Goal: Transaction & Acquisition: Purchase product/service

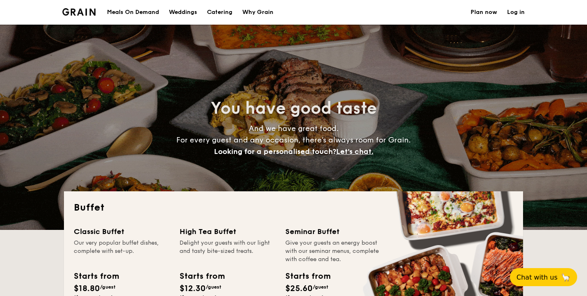
select select
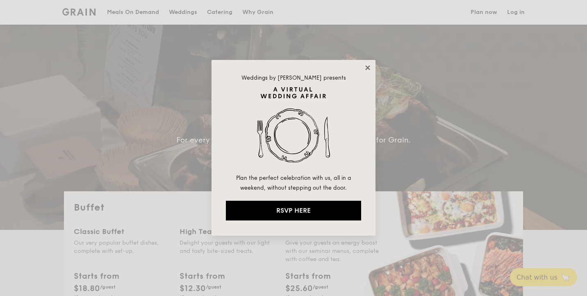
click at [366, 66] on icon at bounding box center [368, 67] width 5 height 5
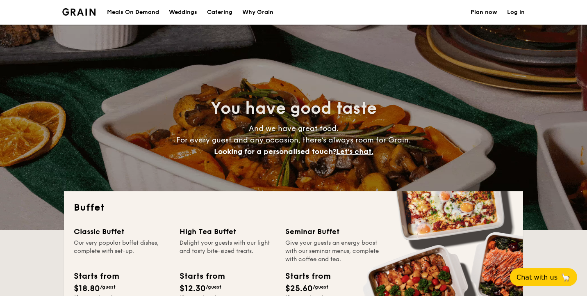
click at [487, 14] on link "Plan now" at bounding box center [484, 12] width 27 height 25
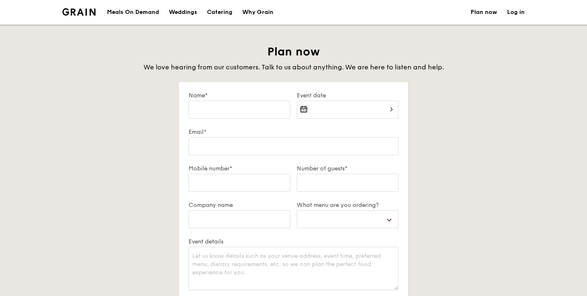
select select
type input "D"
select select
type input "De"
select select
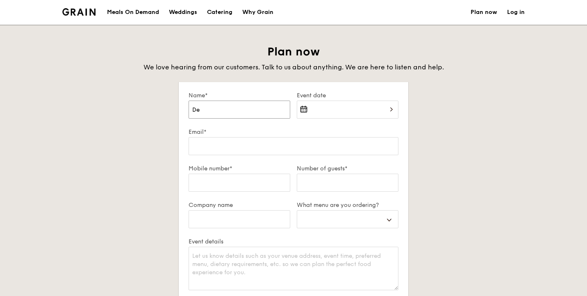
type input "Der"
select select
type input "Deri"
select select
type input "Der"
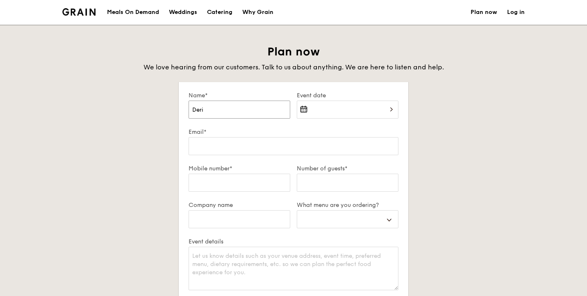
select select
type input "Derr"
select select
type input "Derri"
select select
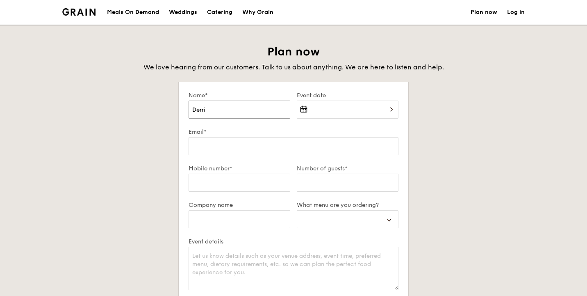
type input "Derric"
select select
type input "[PERSON_NAME]"
select select
type input "[PERSON_NAME]"
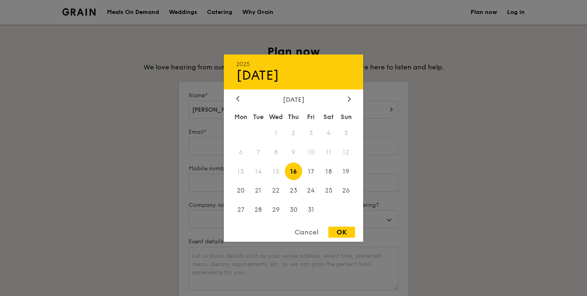
click at [383, 103] on div "2025 Oct 16 October 2025 Mon Tue Wed Thu Fri Sat Sun 1 2 3 4 5 6 7 8 9 10 11 12…" at bounding box center [348, 115] width 102 height 28
click at [330, 190] on span "25" at bounding box center [329, 191] width 18 height 18
click at [346, 235] on div "OK" at bounding box center [342, 231] width 27 height 11
type input "[DATE]"
select select
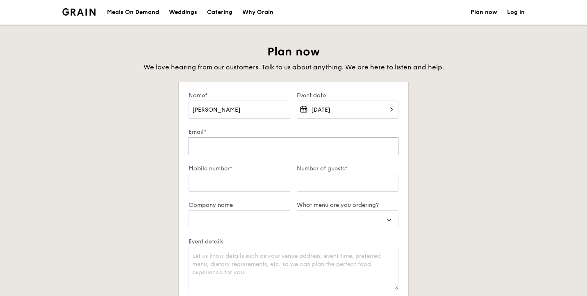
type input "d"
select select
type input "dl"
select select
type input "dli"
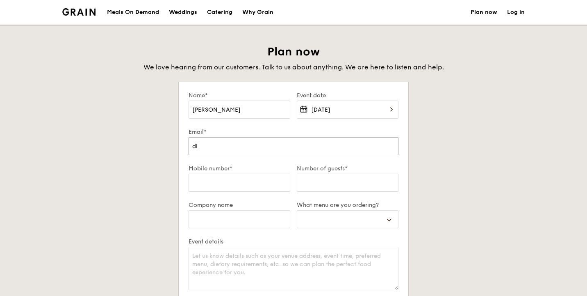
select select
type input "dlim"
select select
type input "dlimv"
select select
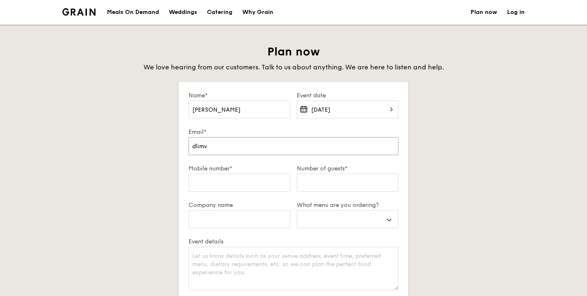
type input "dlimvt"
select select
type input "dlimvta"
select select
type input "dlimvtay"
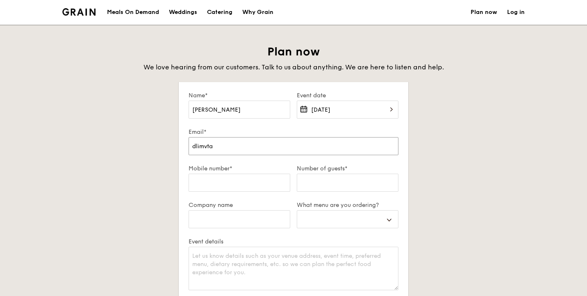
select select
type input "dlimvtay@"
select select
type input "dlimvtay@g"
select select
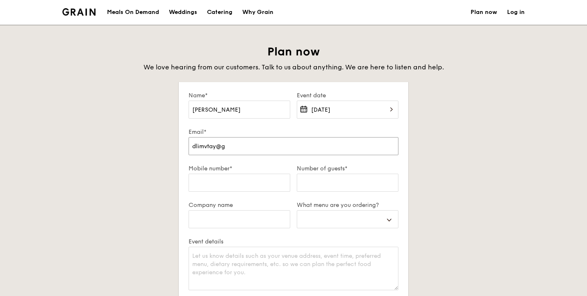
type input "dlimvtay@gm"
select select
type input "dlimvtay@gma"
select select
type input "dlimvtay@gmai"
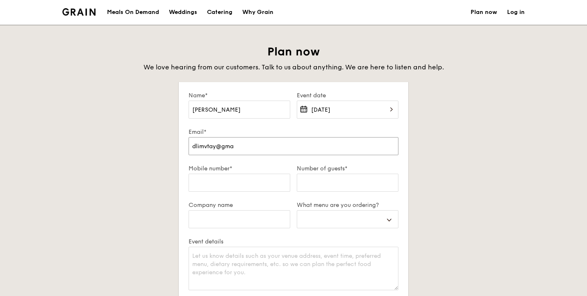
select select
type input "dlimvtay@gmail"
select select
type input "dlimvtay@gmailc"
select select
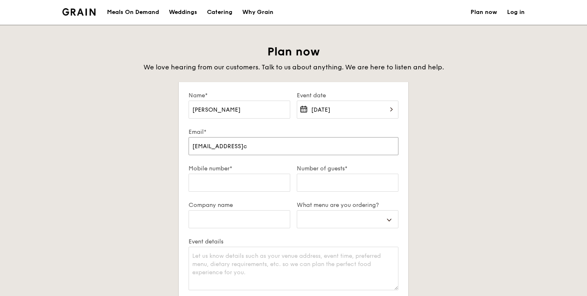
type input "dlimvtay@gmailc."
select select
type input "dlimvtay@gmailc"
select select
type input "dlimvtay@gmail"
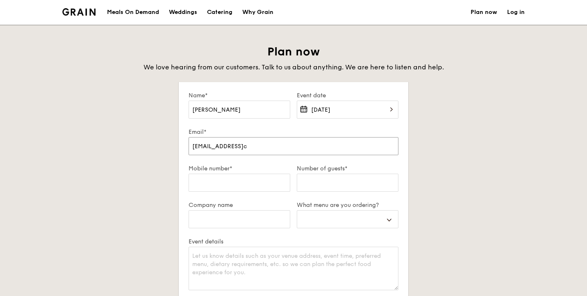
select select
type input "dlimvtay@gmail."
select select
type input "dlimvtay@gmail.c"
select select
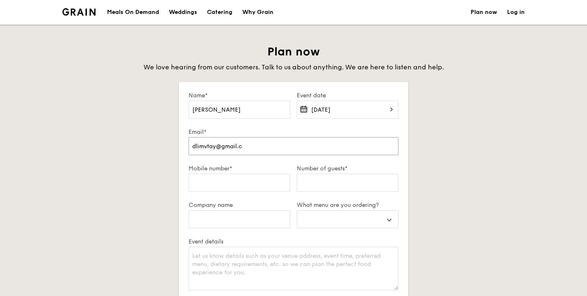
type input "dlimvtay@gmail.co"
select select
type input "[EMAIL_ADDRESS][DOMAIN_NAME]"
select select
type input "[EMAIL_ADDRESS][DOMAIN_NAME]"
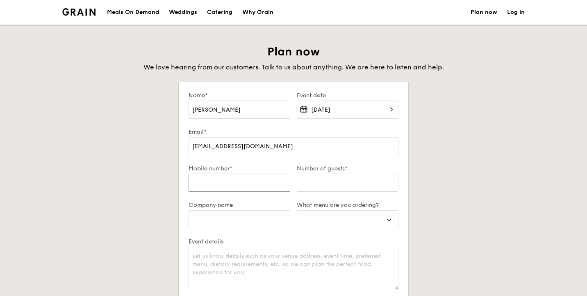
type input "9"
select select
type input "97"
select select
type input "973"
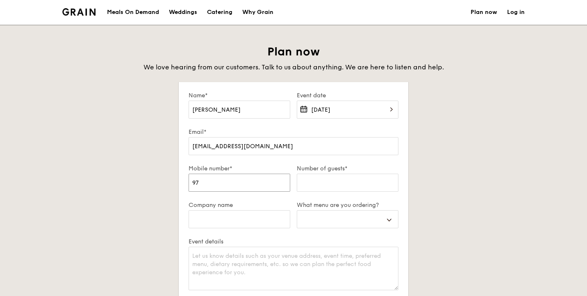
select select
type input "973-"
select select
type input "973"
select select
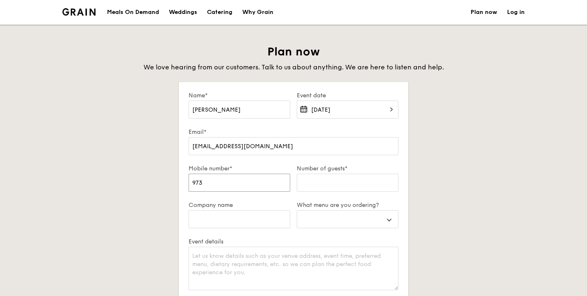
type input "9730"
select select
type input "97306"
select select
type input "973060"
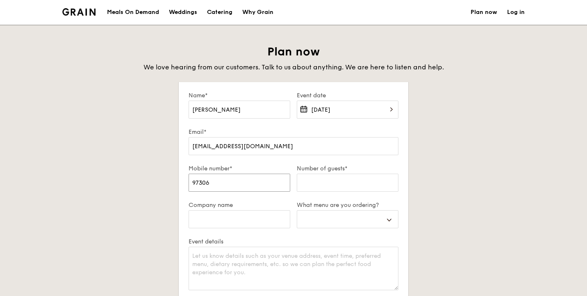
select select
type input "9730605"
select select
type input "97306059"
select select
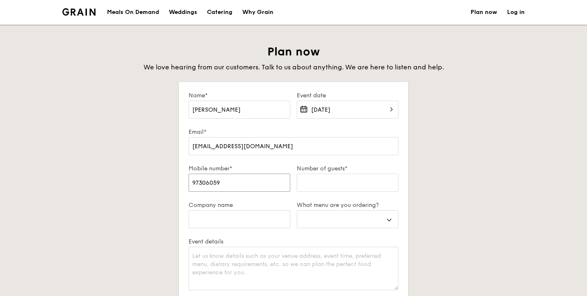
type input "97306059"
click at [363, 188] on input "Number of guests*" at bounding box center [348, 183] width 102 height 18
type input "7"
select select
type input "75"
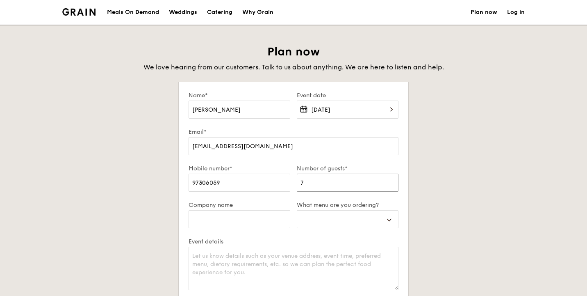
select select
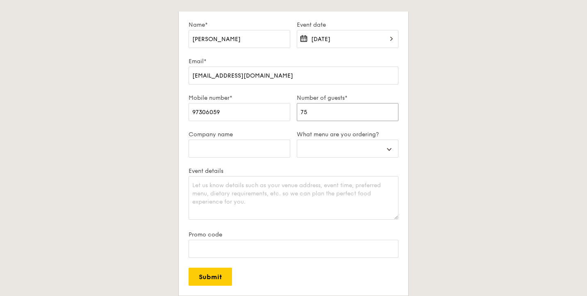
scroll to position [89, 0]
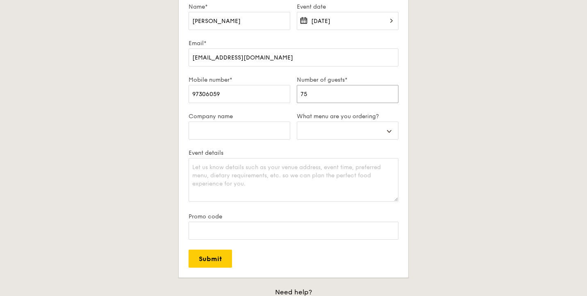
type input "75"
select select "buffet"
click at [283, 182] on textarea "Event details" at bounding box center [294, 179] width 210 height 43
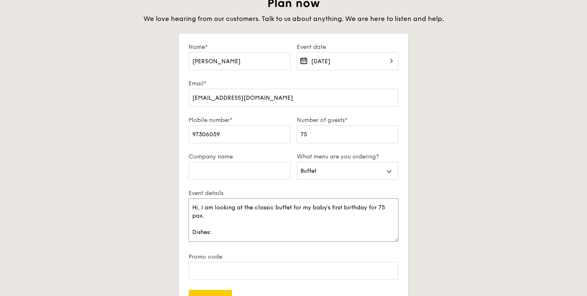
scroll to position [2, 0]
paste textarea "xiao gugu x 1"
paste textarea "Korean Bibim Salad"
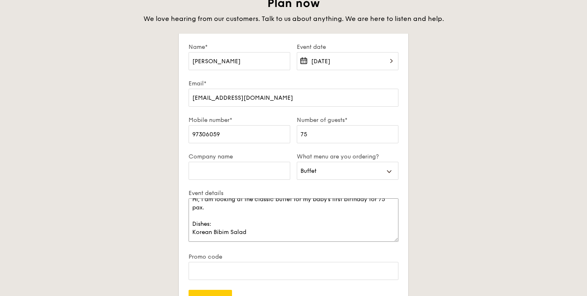
click at [193, 228] on textarea "Hi, I am looking at the classic buffet for my baby's first birthday for 75 pax.…" at bounding box center [294, 219] width 210 height 43
paste textarea "Butter fly Blue Pea Rice"
paste textarea "Honey Duo Mustard Chicken"
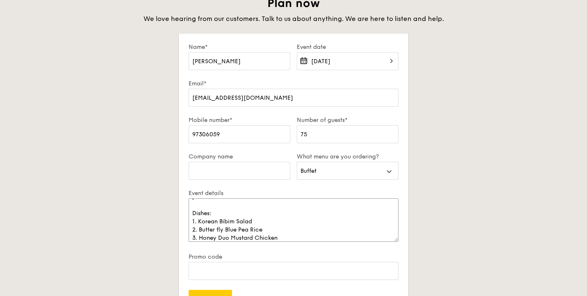
scroll to position [27, 0]
paste textarea "Thai Green Curr y Fish"
click at [311, 235] on textarea "Hi, I am looking at the classic buffet for my baby's first birthday for 75 pax.…" at bounding box center [294, 219] width 210 height 43
paste textarea "Wok Braised Nai Bai and Black Fungus"
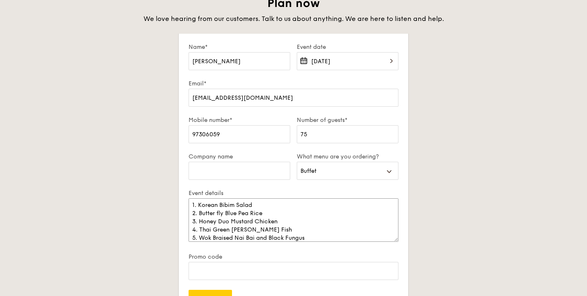
scroll to position [43, 0]
paste textarea "Baked Chicken Ngoh Hiang"
paste textarea "Grain's Por tuguese Egg Tar t"
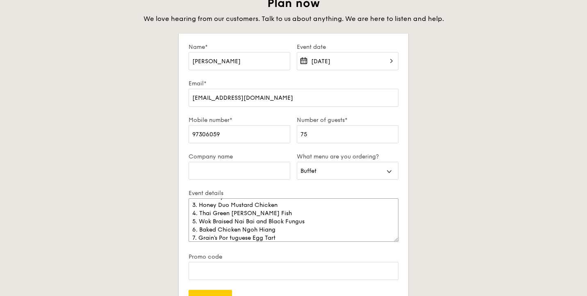
scroll to position [60, 0]
click at [230, 232] on textarea "Hi, I am looking at the classic buffet for my baby's first birthday for 75 pax.…" at bounding box center [294, 219] width 210 height 43
click at [301, 241] on textarea "Hi, I am looking at the classic buffet for my baby's first birthday for 75 pax.…" at bounding box center [294, 219] width 210 height 43
paste textarea "Four Seasons O olong"
click at [246, 237] on textarea "Hi, I am looking at the classic buffet for my baby's first birthday for 75 pax.…" at bounding box center [294, 219] width 210 height 43
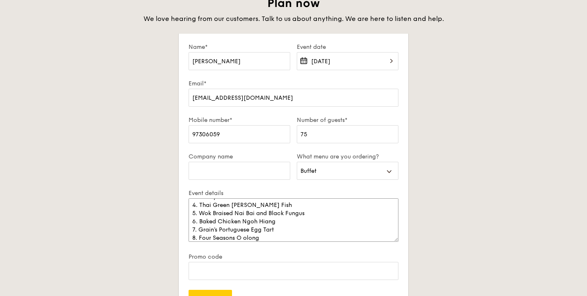
type textarea "Hi, I am looking at the classic buffet for my baby's first birthday for 75 pax.…"
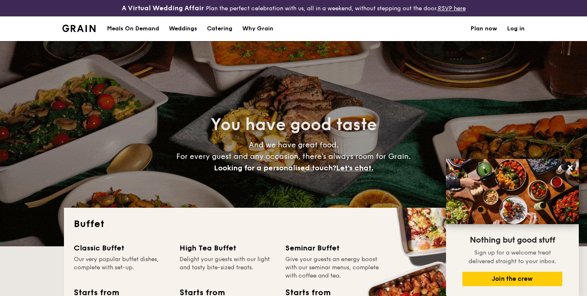
select select
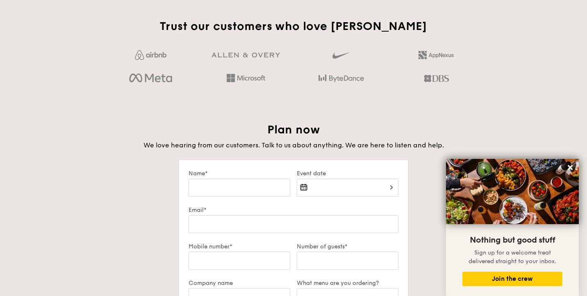
scroll to position [1303, 0]
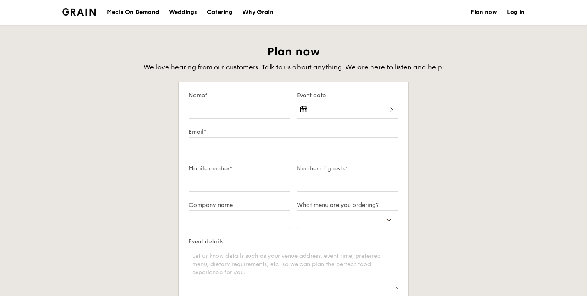
select select
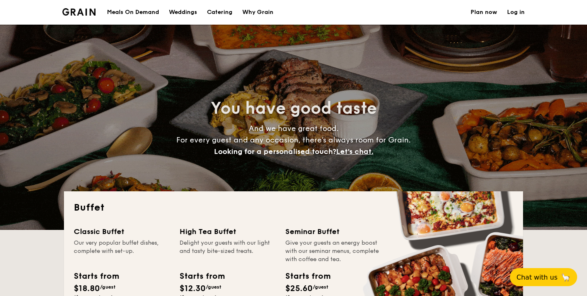
select select
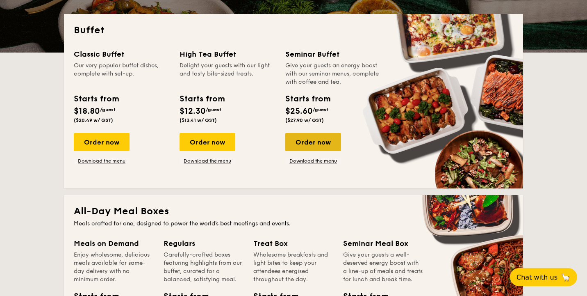
scroll to position [181, 0]
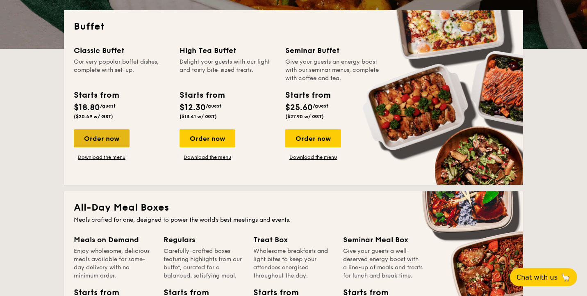
click at [107, 142] on div "Order now" at bounding box center [102, 138] width 56 height 18
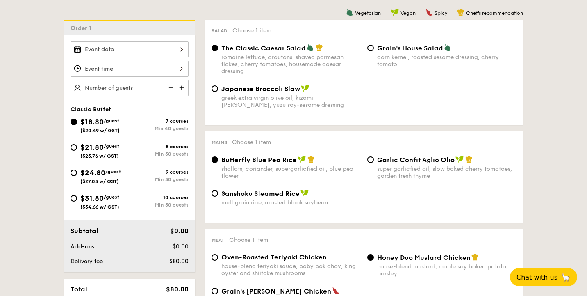
scroll to position [224, 0]
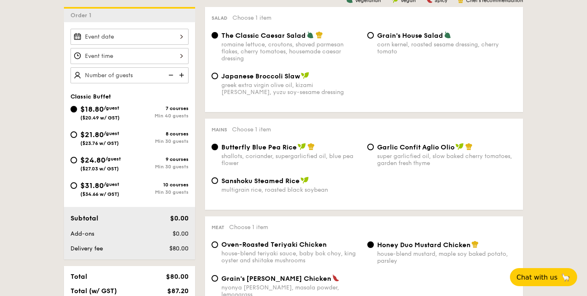
click at [139, 34] on div at bounding box center [130, 37] width 118 height 16
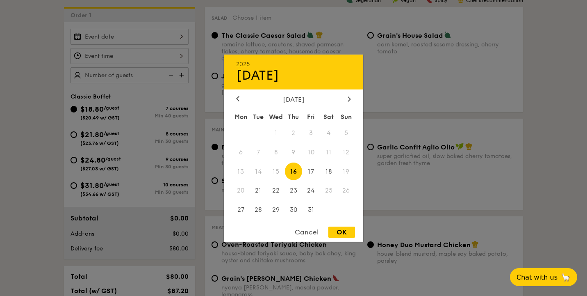
click at [334, 190] on span "25" at bounding box center [329, 191] width 18 height 18
click at [330, 190] on span "25" at bounding box center [329, 191] width 18 height 18
click at [314, 229] on div "Cancel" at bounding box center [307, 231] width 40 height 11
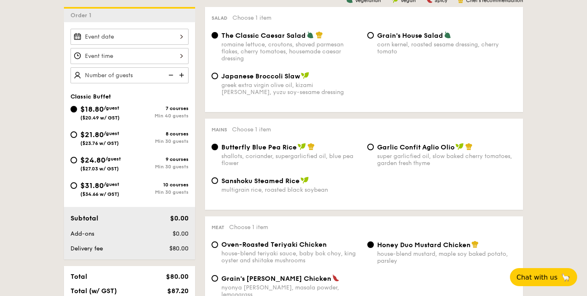
click at [89, 136] on span "$21.80" at bounding box center [91, 134] width 23 height 9
click at [77, 136] on input "$21.80 /guest ($23.76 w/ GST) 8 courses Min 30 guests" at bounding box center [74, 134] width 7 height 7
radio input "true"
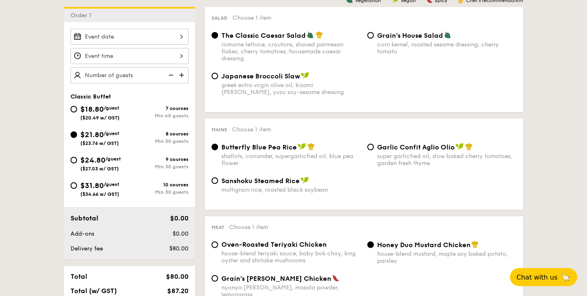
radio input "true"
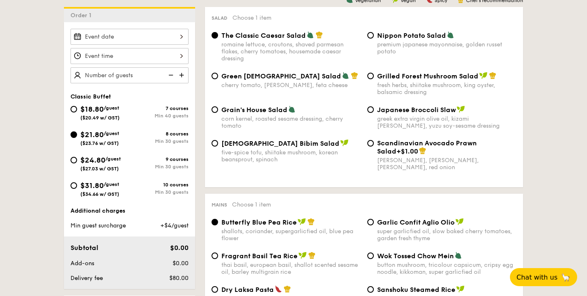
click at [113, 40] on div at bounding box center [130, 37] width 118 height 16
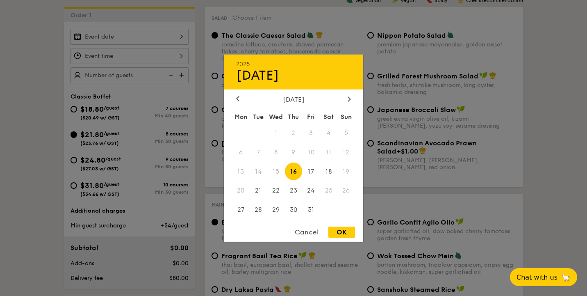
click at [113, 40] on div at bounding box center [293, 148] width 587 height 296
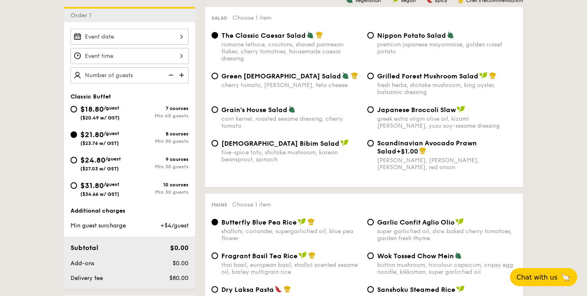
click at [102, 165] on div "$24.80 /guest ($27.03 w/ GST)" at bounding box center [100, 162] width 41 height 17
click at [77, 163] on input "$24.80 /guest ($27.03 w/ GST) 9 courses Min 30 guests" at bounding box center [74, 160] width 7 height 7
radio input "true"
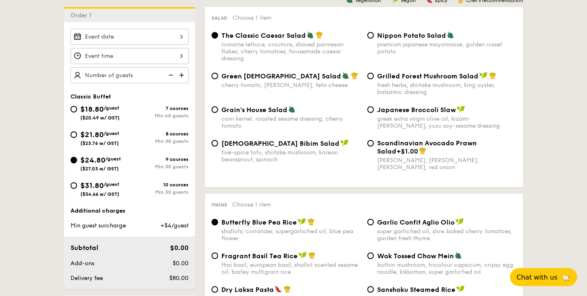
radio input "true"
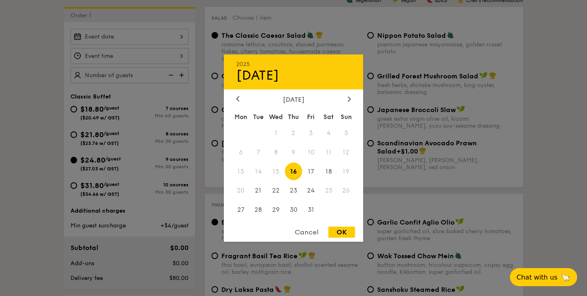
click at [120, 37] on div "2025 Oct 16 October 2025 Mon Tue Wed Thu Fri Sat Sun 1 2 3 4 5 6 7 8 9 10 11 12…" at bounding box center [130, 37] width 118 height 16
click at [120, 37] on div at bounding box center [293, 148] width 587 height 296
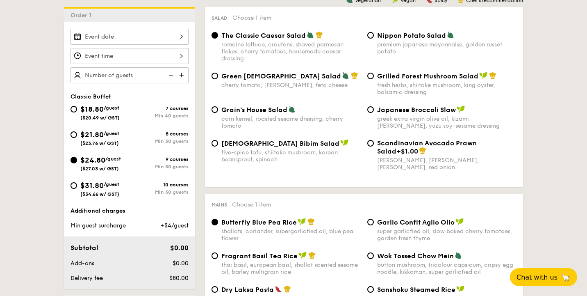
click at [101, 190] on span "$31.80" at bounding box center [91, 185] width 23 height 9
click at [77, 189] on input "$31.80 /guest ($34.66 w/ GST) 10 courses Min 30 guests" at bounding box center [74, 185] width 7 height 7
radio input "true"
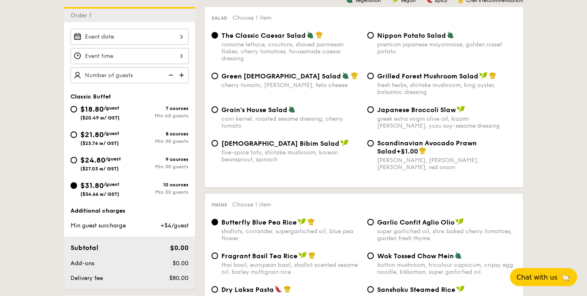
radio input "true"
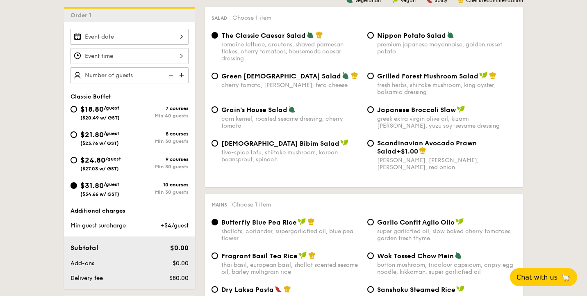
radio input "true"
click at [134, 35] on div at bounding box center [130, 37] width 118 height 16
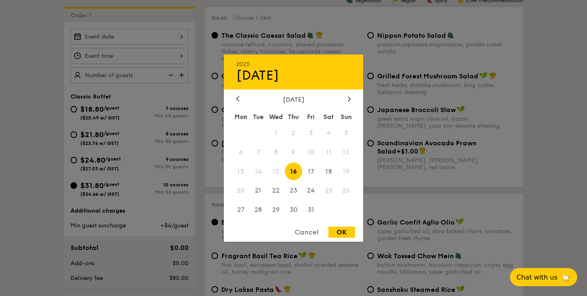
click at [134, 35] on div at bounding box center [293, 148] width 587 height 296
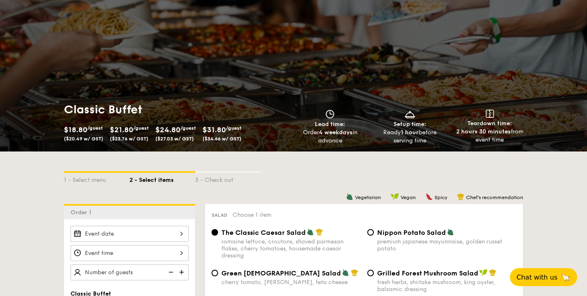
scroll to position [15, 0]
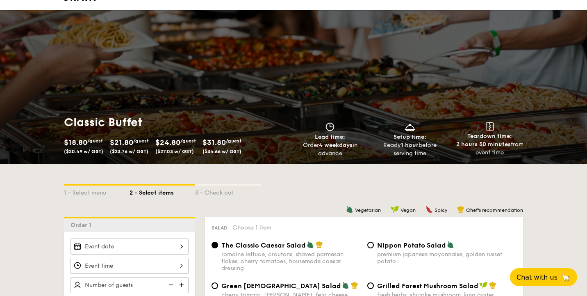
click at [164, 244] on div at bounding box center [130, 246] width 118 height 16
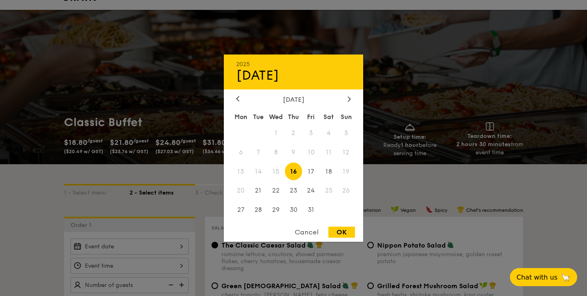
click at [325, 186] on span "25" at bounding box center [329, 191] width 18 height 18
click at [326, 189] on span "25" at bounding box center [329, 191] width 18 height 18
click at [329, 191] on span "25" at bounding box center [329, 191] width 18 height 18
drag, startPoint x: 325, startPoint y: 191, endPoint x: 348, endPoint y: 192, distance: 23.0
click at [349, 192] on div "Mon Tue Wed Thu Fri Sat Sun 1 2 3 4 5 6 7 8 9 10 11 12 13 14 15 16 17 18 19 20 …" at bounding box center [293, 164] width 139 height 111
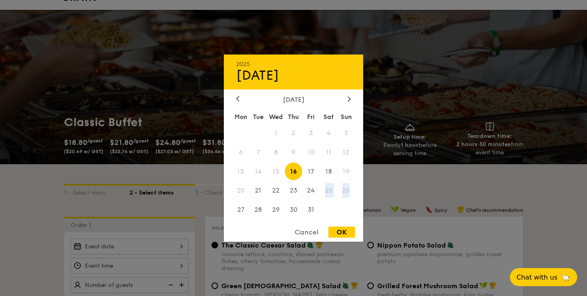
click at [348, 192] on span "26" at bounding box center [347, 191] width 18 height 18
click at [443, 52] on div at bounding box center [293, 148] width 587 height 296
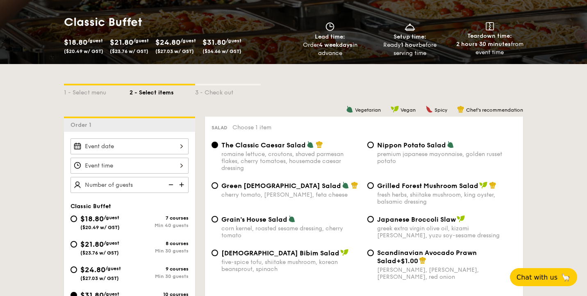
scroll to position [101, 0]
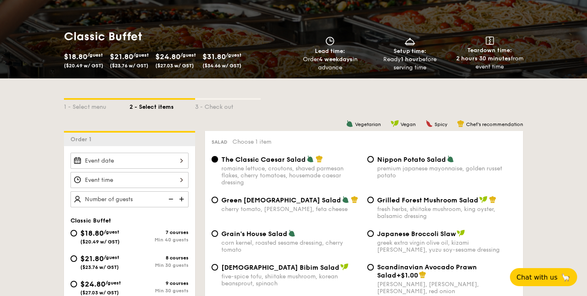
click at [154, 158] on div "2025 Oct 16 October 2025 Mon Tue Wed Thu Fri Sat Sun 1 2 3 4 5 6 7 8 9 10 11 12…" at bounding box center [130, 161] width 118 height 16
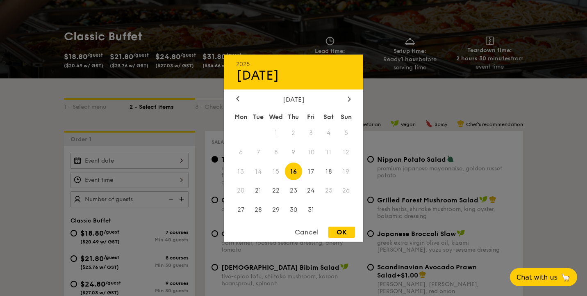
click at [428, 82] on div at bounding box center [293, 148] width 587 height 296
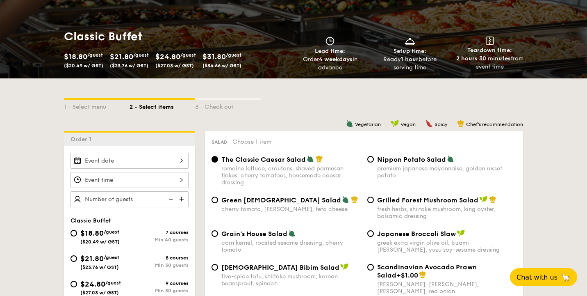
click at [177, 164] on div at bounding box center [130, 161] width 118 height 16
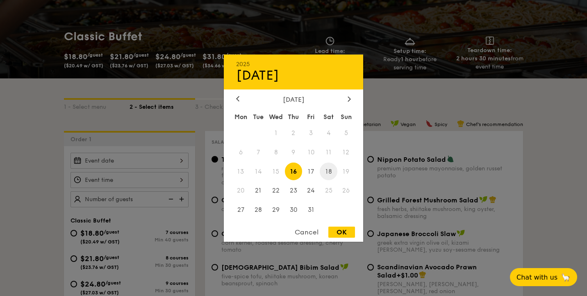
click at [328, 173] on span "18" at bounding box center [329, 171] width 18 height 18
click at [352, 233] on div "OK" at bounding box center [342, 231] width 27 height 11
type input "Oct 18, 2025"
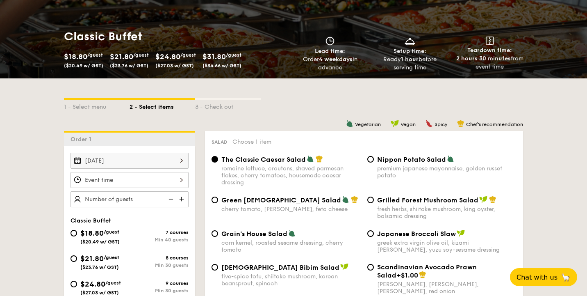
click at [176, 194] on img at bounding box center [170, 199] width 12 height 16
click at [190, 201] on div "Oct 18, 2025 20 guests" at bounding box center [129, 180] width 131 height 55
click at [183, 200] on img at bounding box center [182, 199] width 12 height 16
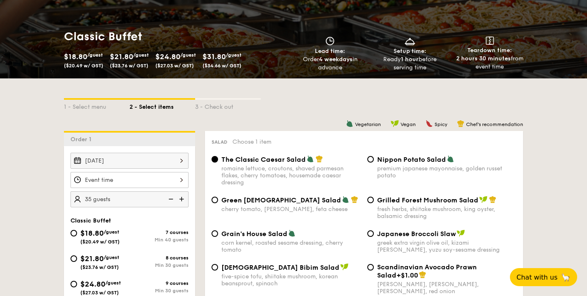
click at [183, 200] on img at bounding box center [182, 199] width 12 height 16
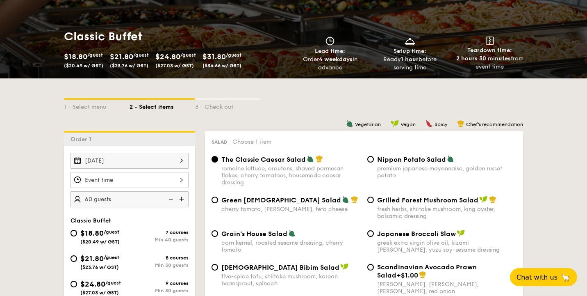
click at [183, 200] on img at bounding box center [182, 199] width 12 height 16
type input "75 guests"
click at [179, 183] on div at bounding box center [130, 180] width 118 height 16
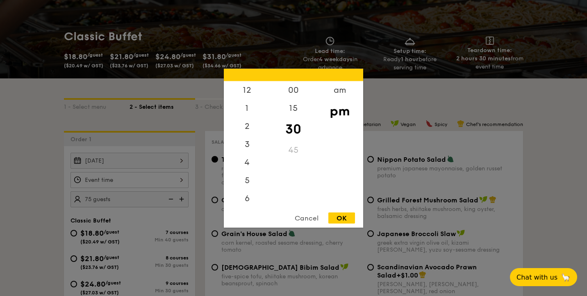
scroll to position [36, 0]
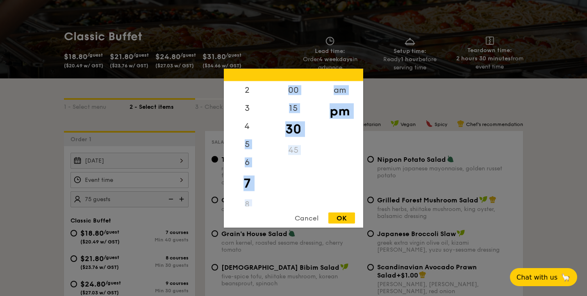
drag, startPoint x: 251, startPoint y: 136, endPoint x: 251, endPoint y: 206, distance: 70.2
click at [251, 206] on div "12 1 2 3 4 5 6 7 8 9 10 11 00 15 30 45 am pm Cancel OK" at bounding box center [293, 148] width 139 height 159
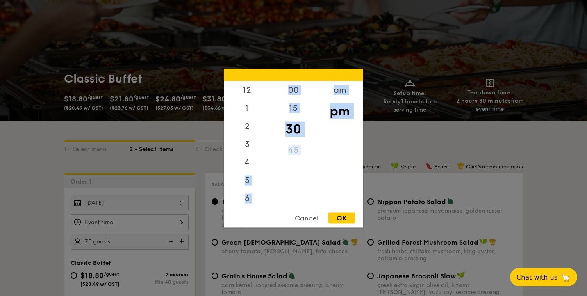
scroll to position [0, 0]
click at [350, 95] on div "am" at bounding box center [340, 93] width 46 height 24
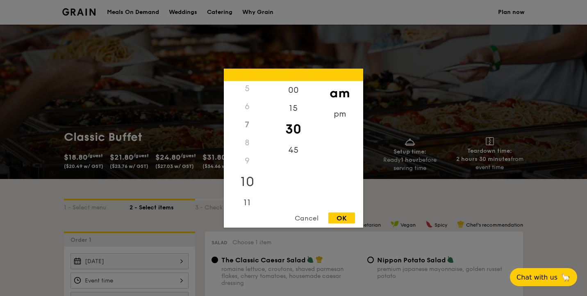
scroll to position [91, 0]
click at [246, 194] on div "11" at bounding box center [247, 200] width 46 height 24
click at [300, 94] on div "00" at bounding box center [293, 93] width 46 height 24
click at [351, 228] on div at bounding box center [293, 148] width 587 height 296
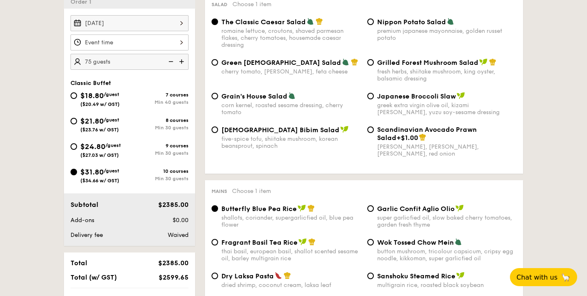
scroll to position [229, 0]
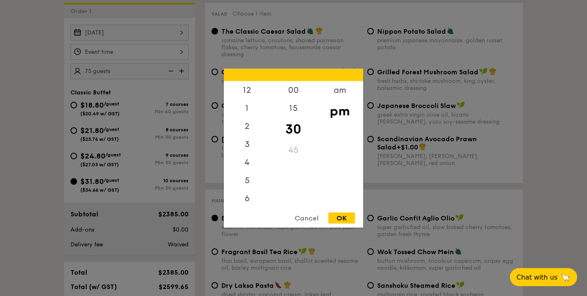
click at [152, 50] on div "12 1 2 3 4 5 6 7 8 9 10 11 00 15 30 45 am pm Cancel OK" at bounding box center [130, 52] width 118 height 16
click at [337, 87] on div "am" at bounding box center [340, 93] width 46 height 24
click at [246, 195] on div "11" at bounding box center [247, 197] width 46 height 24
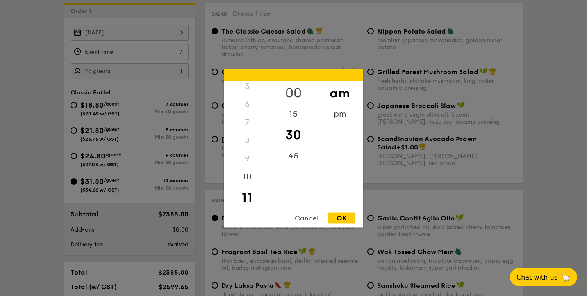
click at [296, 94] on div "00" at bounding box center [293, 93] width 46 height 24
click at [341, 216] on div "OK" at bounding box center [342, 217] width 27 height 11
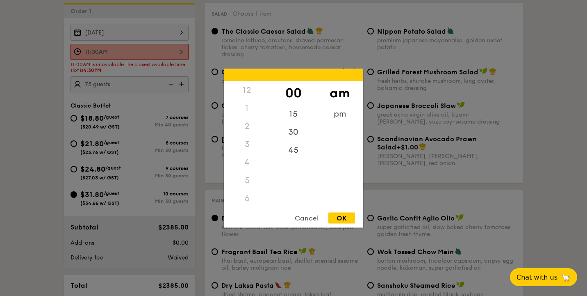
click at [157, 53] on div "11:00AM 12 1 2 3 4 5 6 7 8 9 10 11 00 15 30 45 am pm Cancel OK" at bounding box center [130, 52] width 118 height 16
click at [249, 162] on div "4" at bounding box center [247, 162] width 46 height 18
click at [331, 218] on div "OK" at bounding box center [342, 217] width 27 height 11
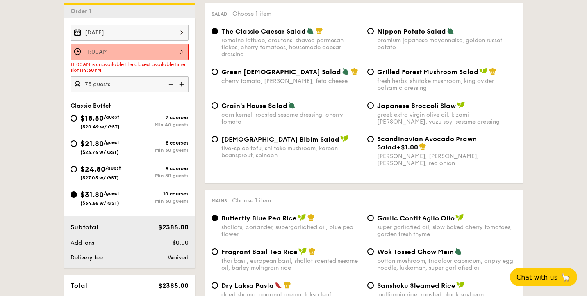
click at [133, 54] on div "11:00AM" at bounding box center [130, 52] width 118 height 16
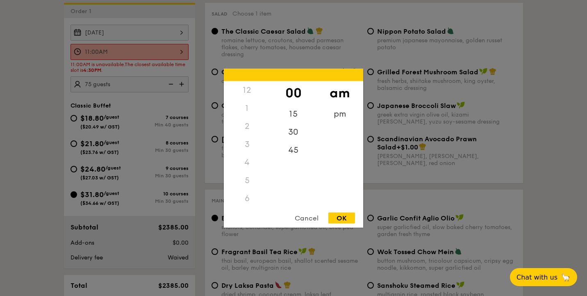
scroll to position [97, 0]
click at [347, 118] on div "pm" at bounding box center [340, 117] width 46 height 24
click at [246, 107] on div "4" at bounding box center [247, 116] width 46 height 24
click at [289, 133] on div "30" at bounding box center [293, 135] width 46 height 24
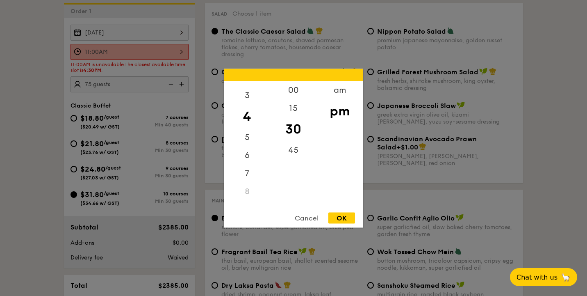
click at [345, 213] on div "OK" at bounding box center [342, 217] width 27 height 11
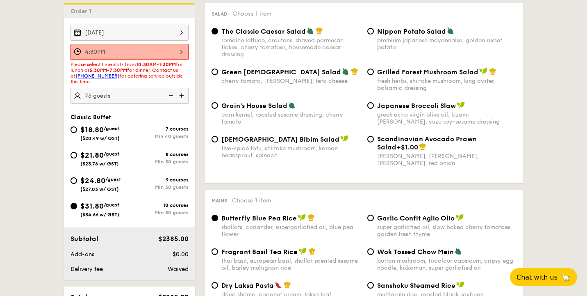
click at [184, 54] on div "4:30PM" at bounding box center [130, 52] width 118 height 16
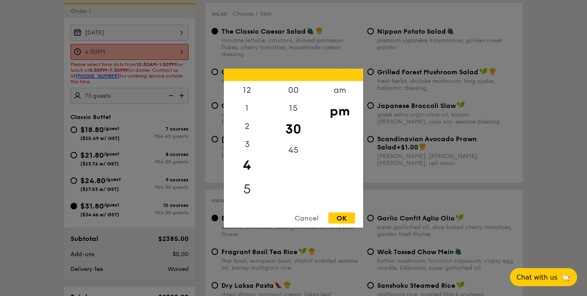
click at [253, 187] on div "5" at bounding box center [247, 189] width 46 height 24
click at [343, 217] on div "OK" at bounding box center [342, 217] width 27 height 11
type input "5:30PM"
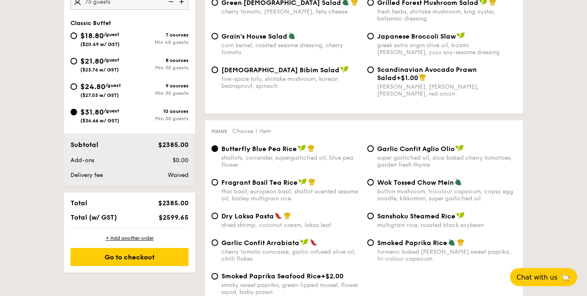
scroll to position [302, 0]
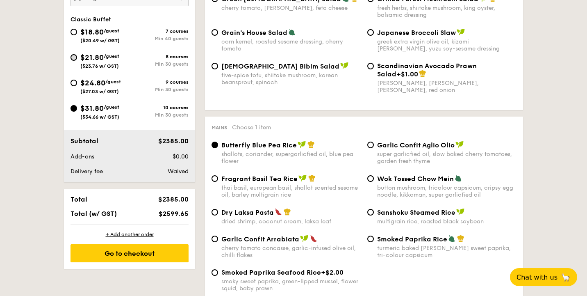
click at [75, 57] on input "$21.80 /guest ($23.76 w/ GST) 8 courses Min 30 guests" at bounding box center [74, 57] width 7 height 7
radio input "true"
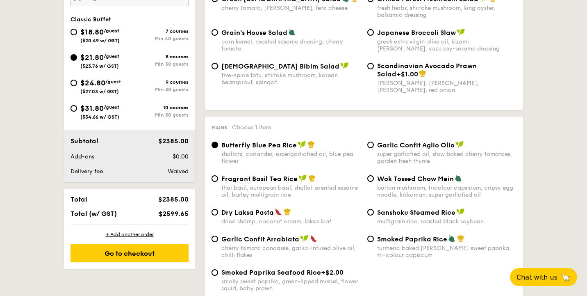
radio input "true"
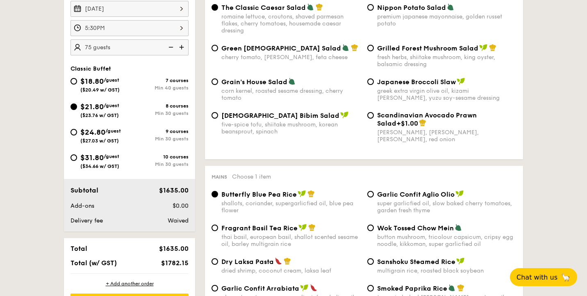
scroll to position [253, 0]
click at [224, 118] on span "Korean Bibim Salad" at bounding box center [281, 115] width 118 height 8
click at [218, 118] on input "Korean Bibim Salad five-spice tofu, shiitake mushroom, korean beansprout, spina…" at bounding box center [215, 115] width 7 height 7
radio input "true"
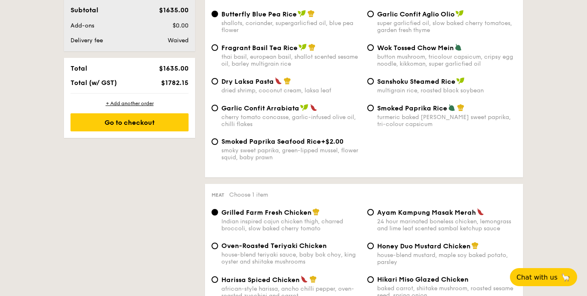
scroll to position [400, 0]
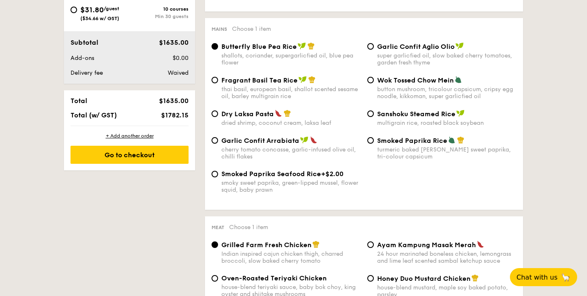
click at [118, 164] on div "+ Add another order Go to checkout" at bounding box center [129, 148] width 131 height 44
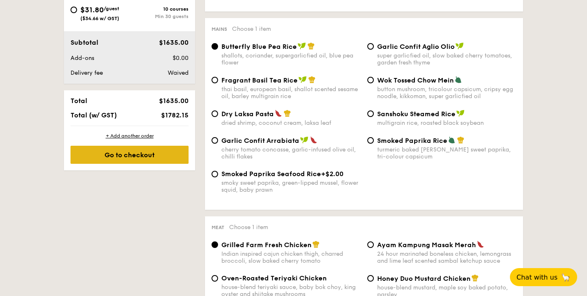
click at [126, 156] on div "Go to checkout" at bounding box center [130, 155] width 118 height 18
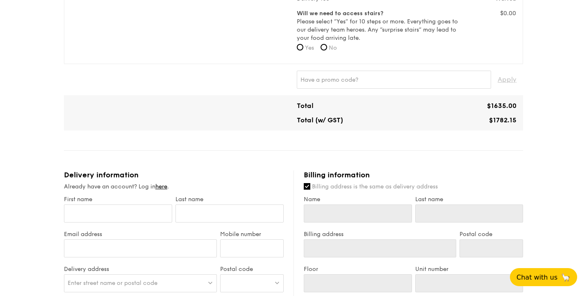
scroll to position [284, 0]
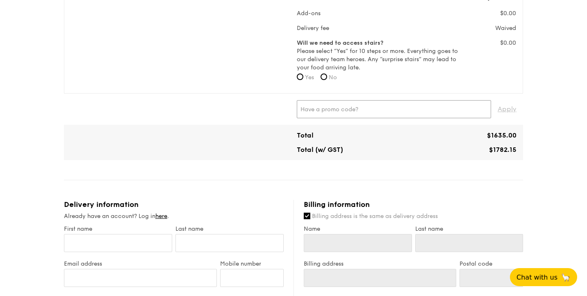
click at [311, 117] on input "text" at bounding box center [394, 109] width 194 height 18
click at [503, 111] on span "Apply" at bounding box center [507, 109] width 19 height 18
type input "IREADGRAINADS"
drag, startPoint x: 497, startPoint y: 138, endPoint x: 514, endPoint y: 138, distance: 16.4
click at [514, 138] on span "$1612.06" at bounding box center [503, 135] width 28 height 8
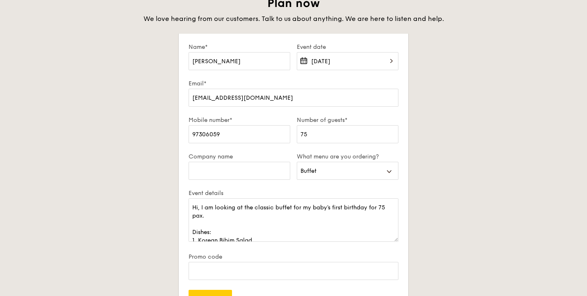
scroll to position [66, 0]
